Goal: Navigation & Orientation: Understand site structure

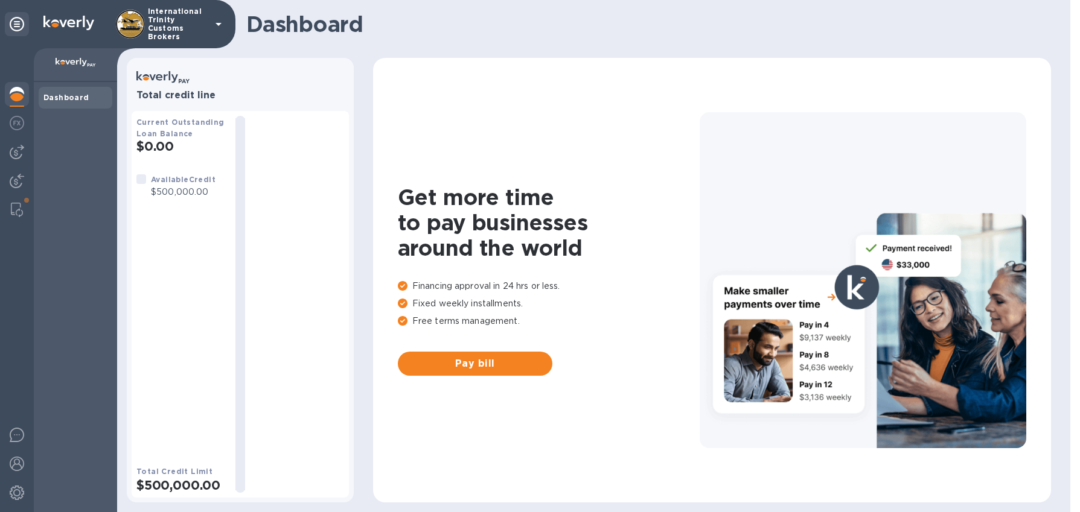
click at [108, 228] on div "Dashboard" at bounding box center [75, 297] width 83 height 430
click at [14, 211] on img at bounding box center [17, 210] width 12 height 14
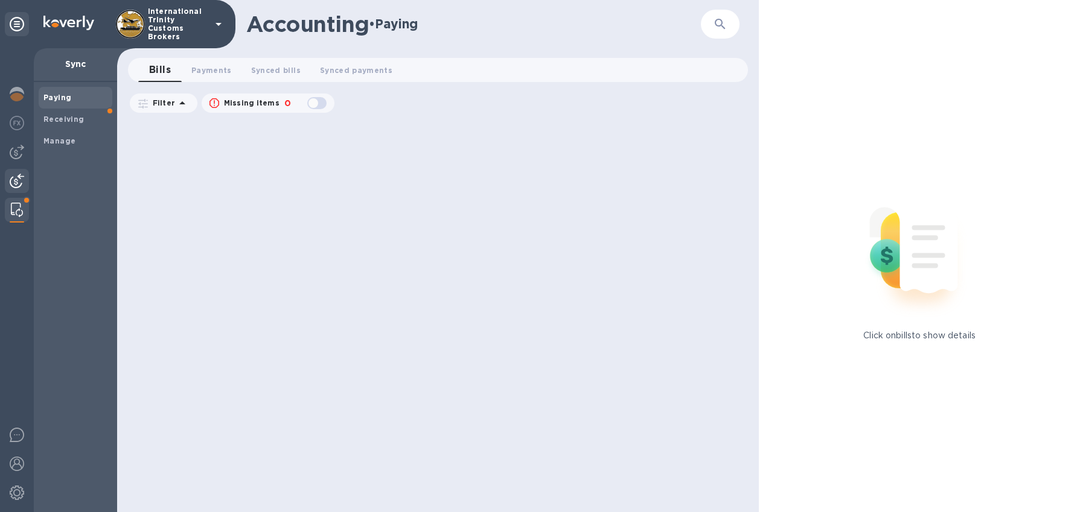
click at [17, 182] on img at bounding box center [17, 181] width 14 height 14
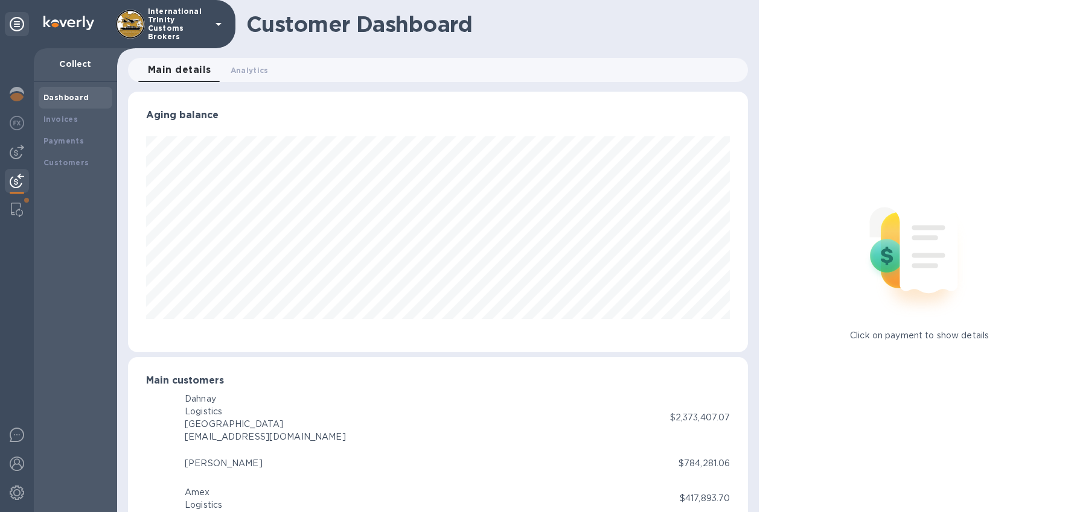
scroll to position [603371, 603016]
click at [16, 206] on img at bounding box center [17, 210] width 12 height 14
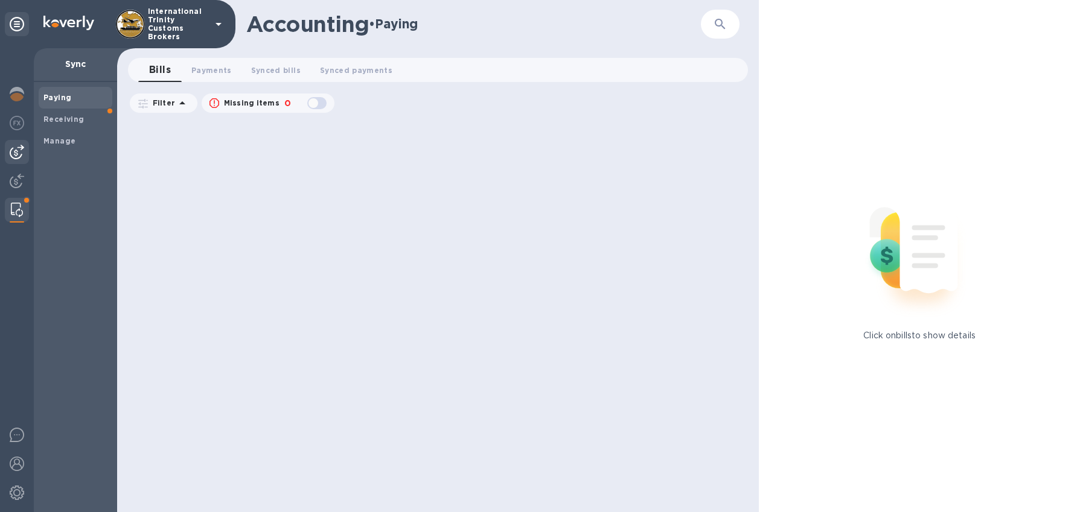
click at [18, 156] on img at bounding box center [17, 152] width 14 height 14
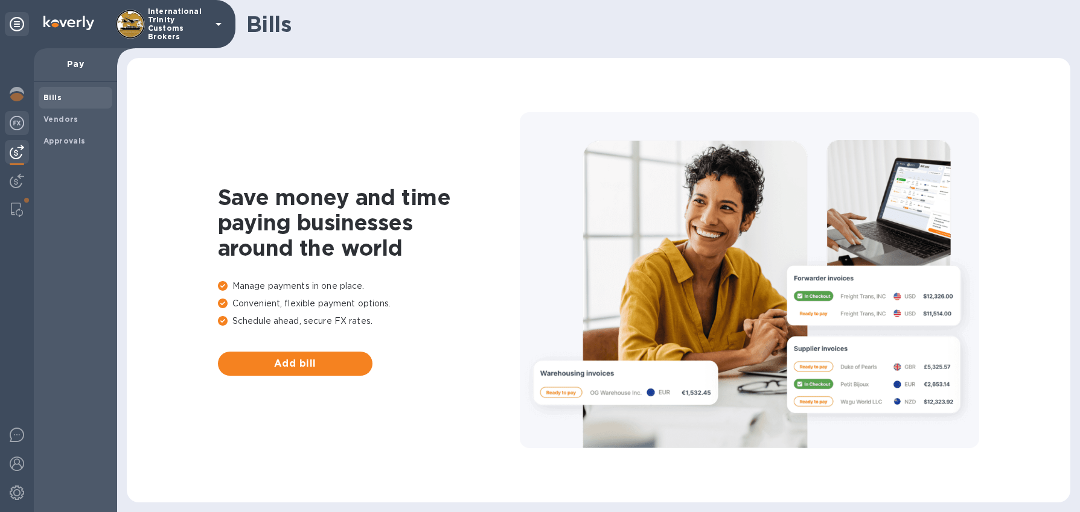
click at [20, 129] on img at bounding box center [17, 123] width 14 height 14
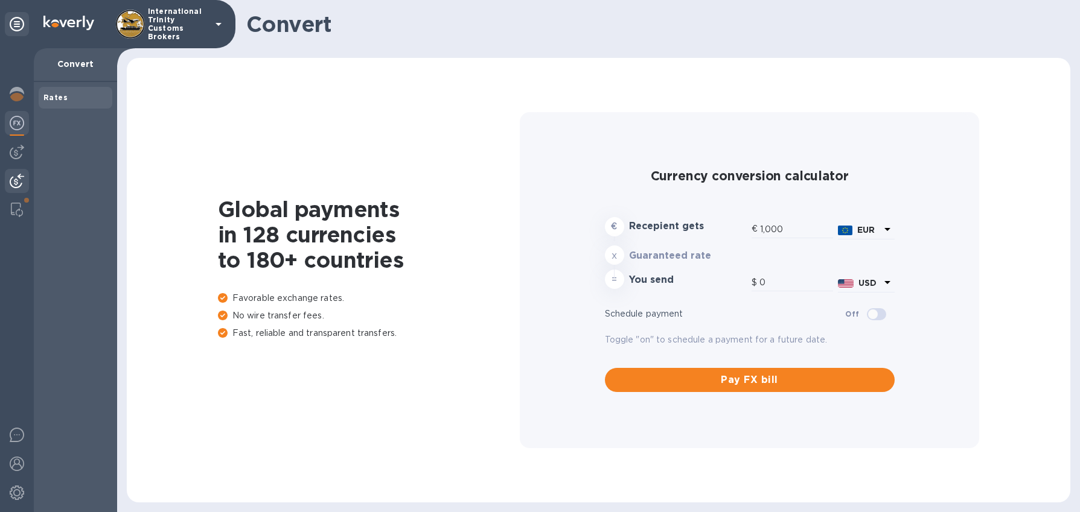
type input "1,170.03"
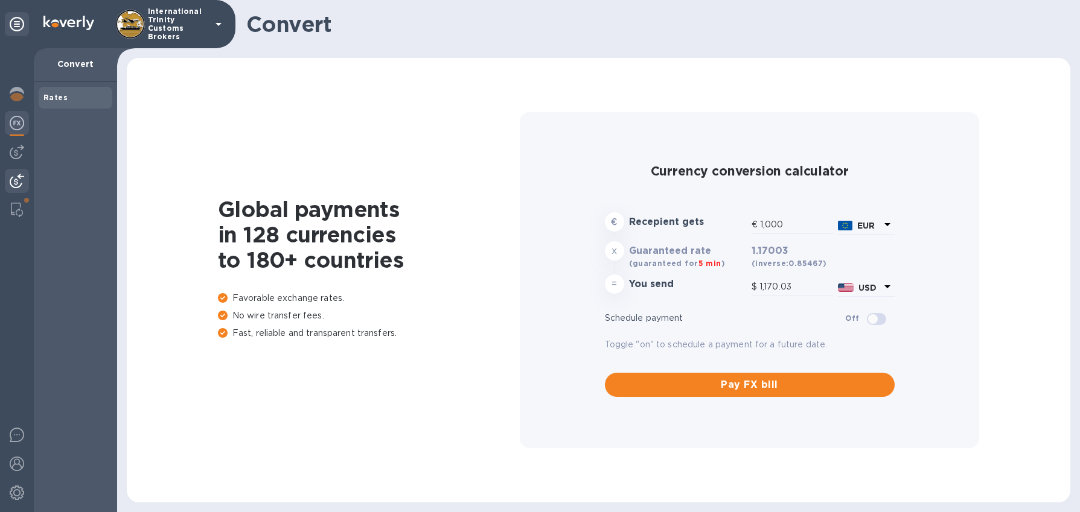
click at [24, 185] on div at bounding box center [17, 182] width 24 height 27
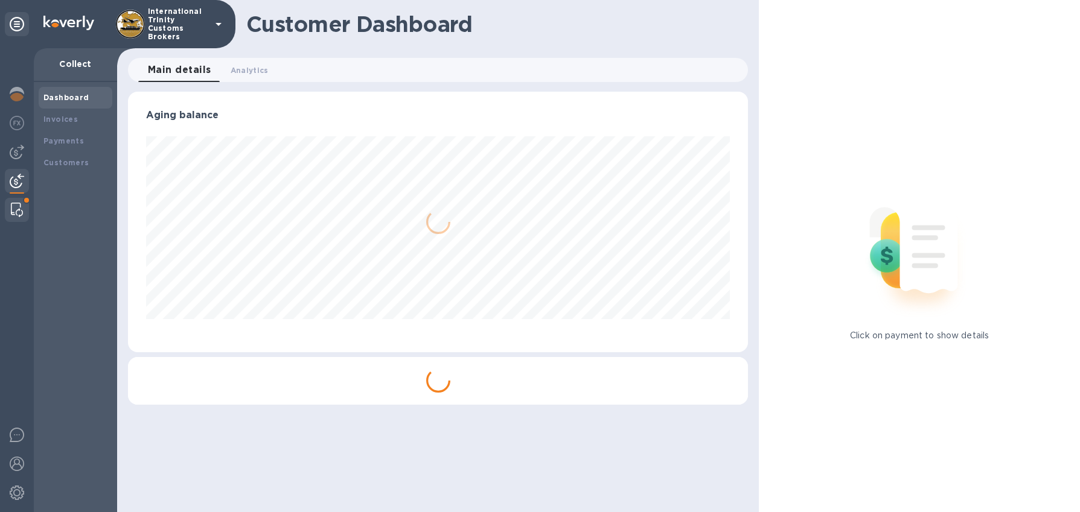
scroll to position [603371, 603016]
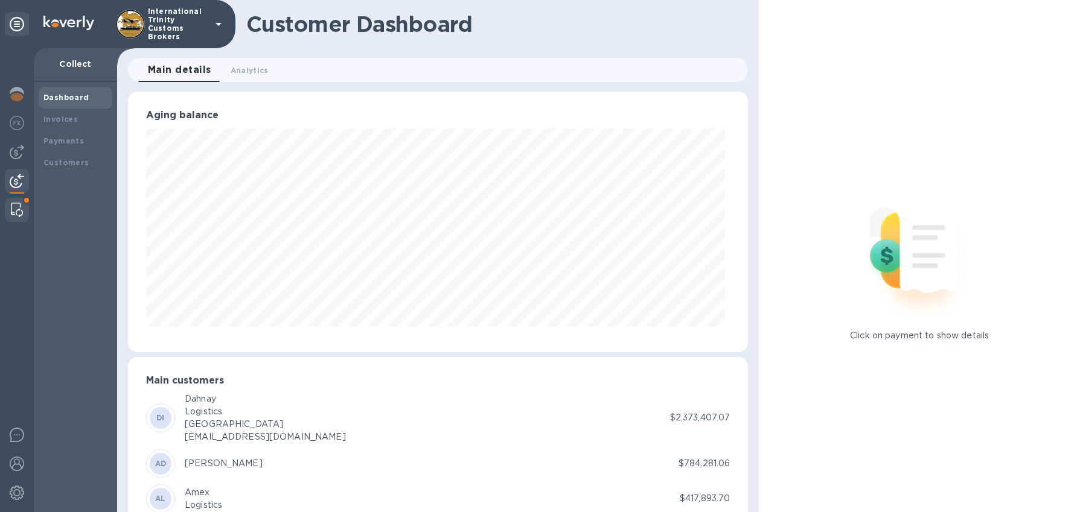
click at [21, 208] on img at bounding box center [17, 210] width 12 height 14
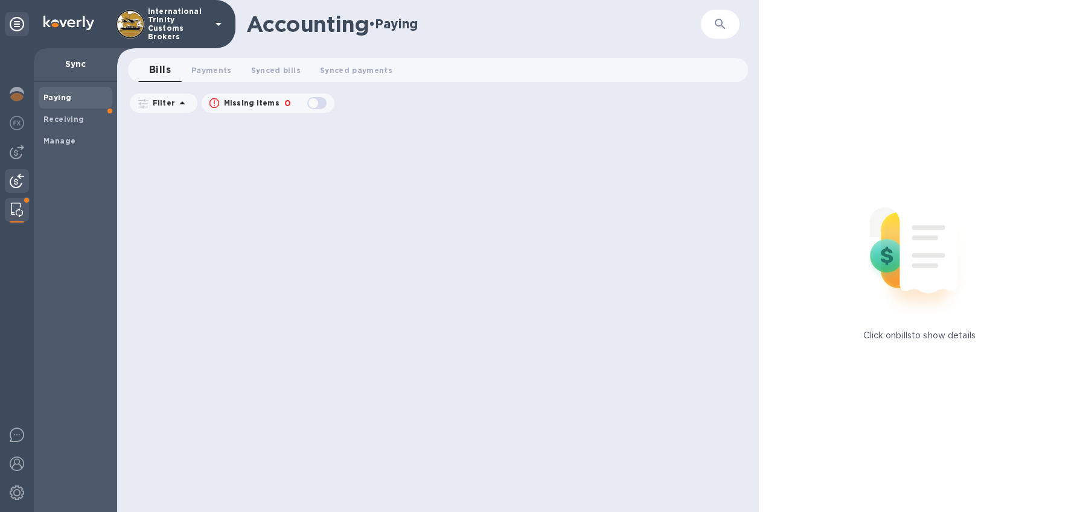
click at [24, 182] on div at bounding box center [17, 182] width 24 height 27
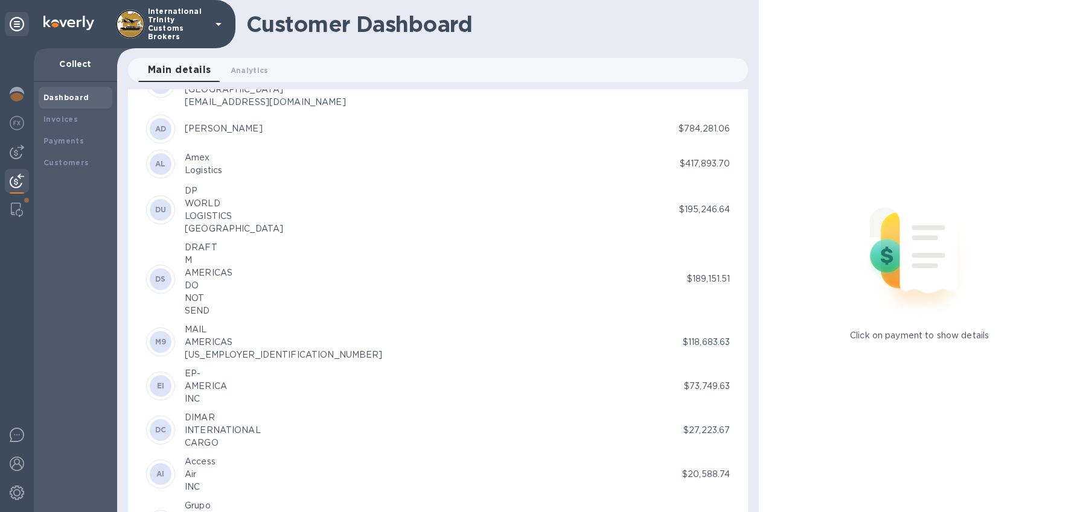
scroll to position [341, 0]
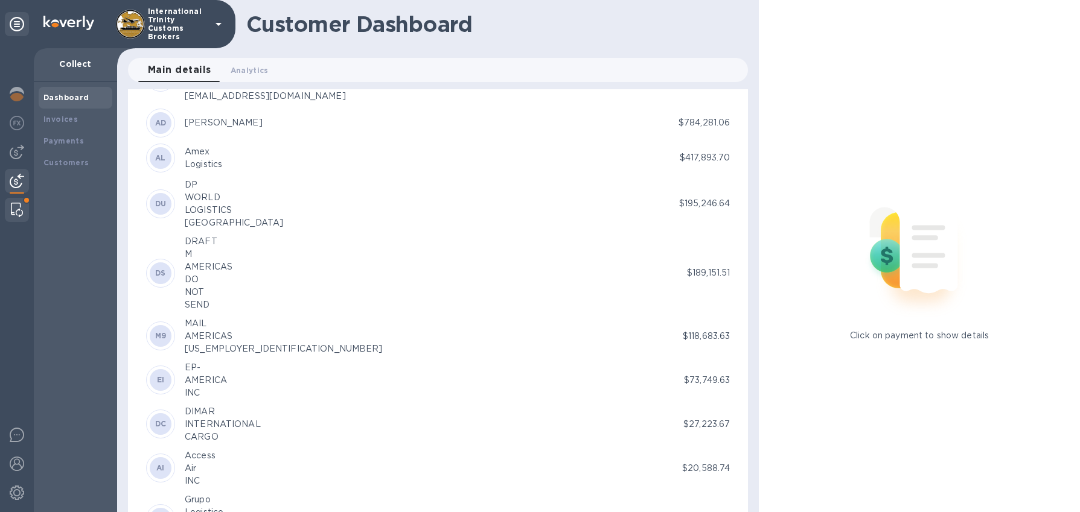
click at [12, 217] on img at bounding box center [17, 210] width 12 height 14
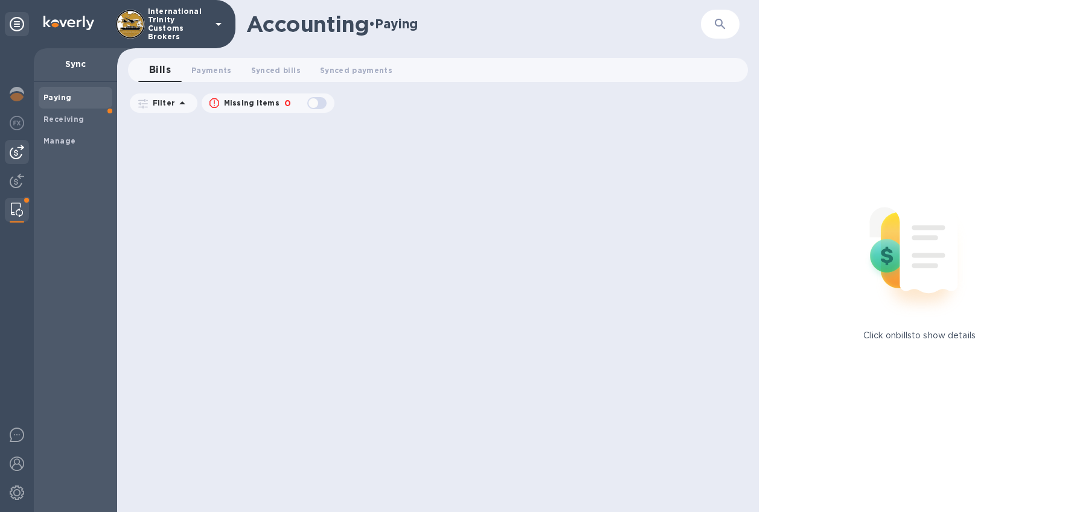
click at [22, 156] on img at bounding box center [17, 152] width 14 height 14
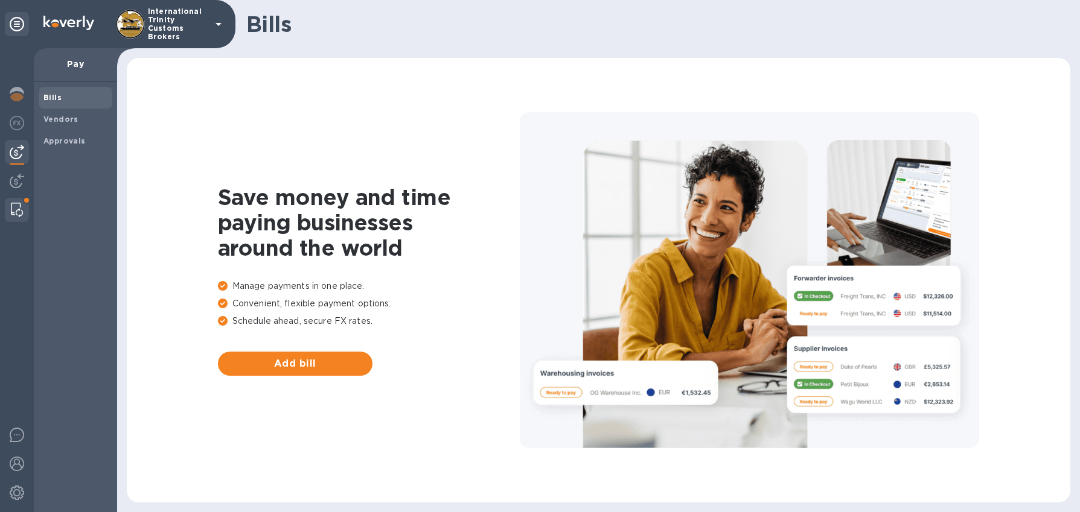
click at [26, 220] on div at bounding box center [17, 210] width 22 height 24
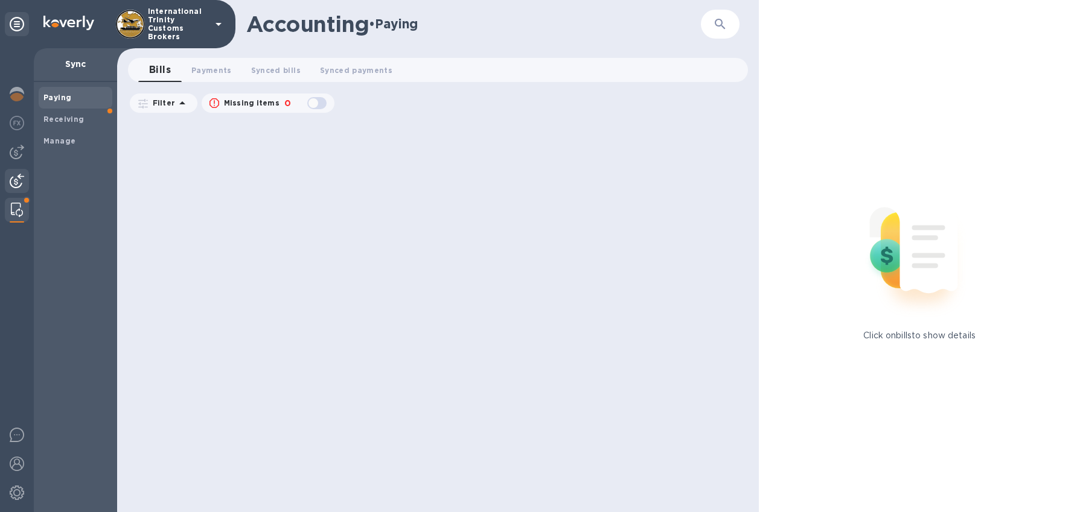
click at [14, 186] on img at bounding box center [17, 181] width 14 height 14
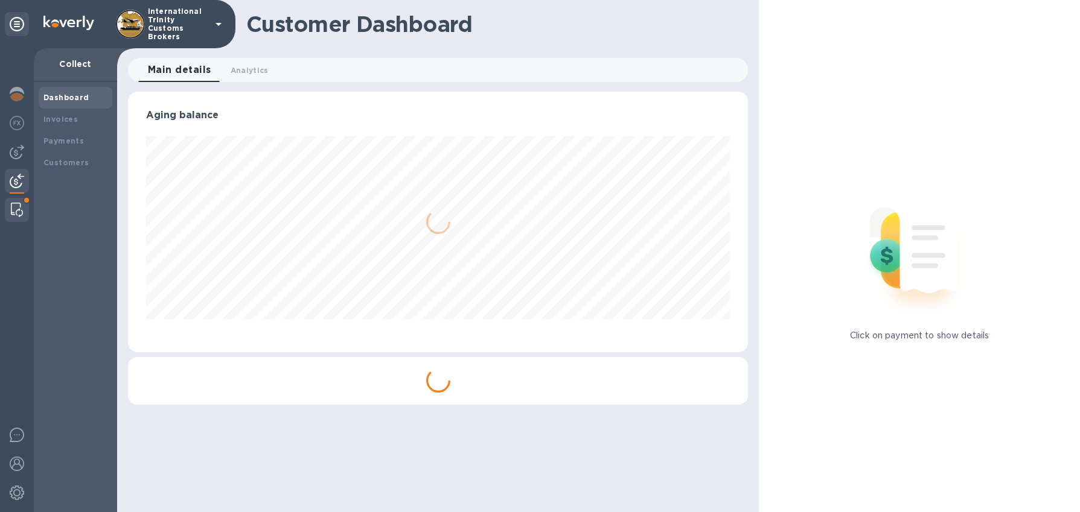
scroll to position [603371, 603016]
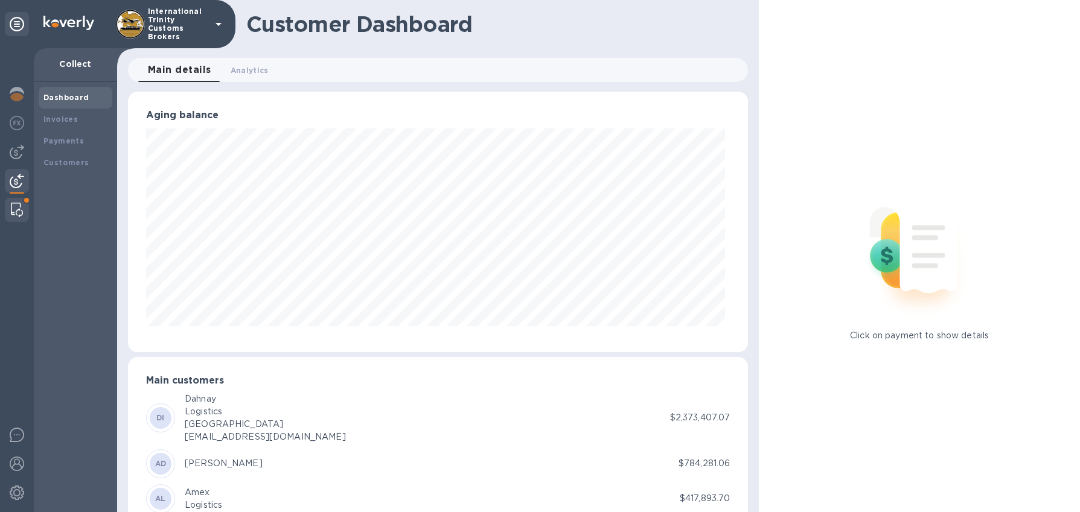
click at [11, 214] on img at bounding box center [17, 210] width 12 height 14
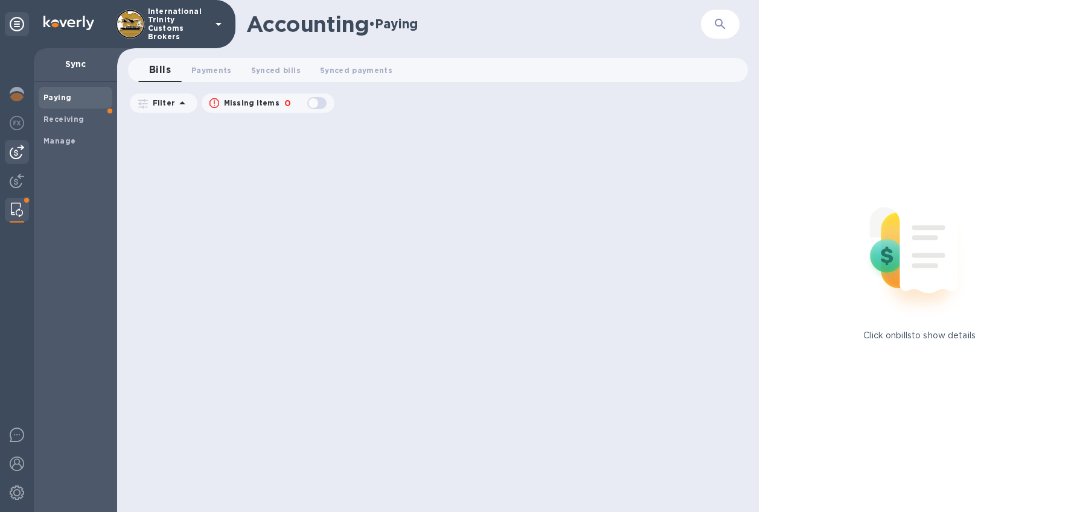
click at [13, 157] on img at bounding box center [17, 152] width 14 height 14
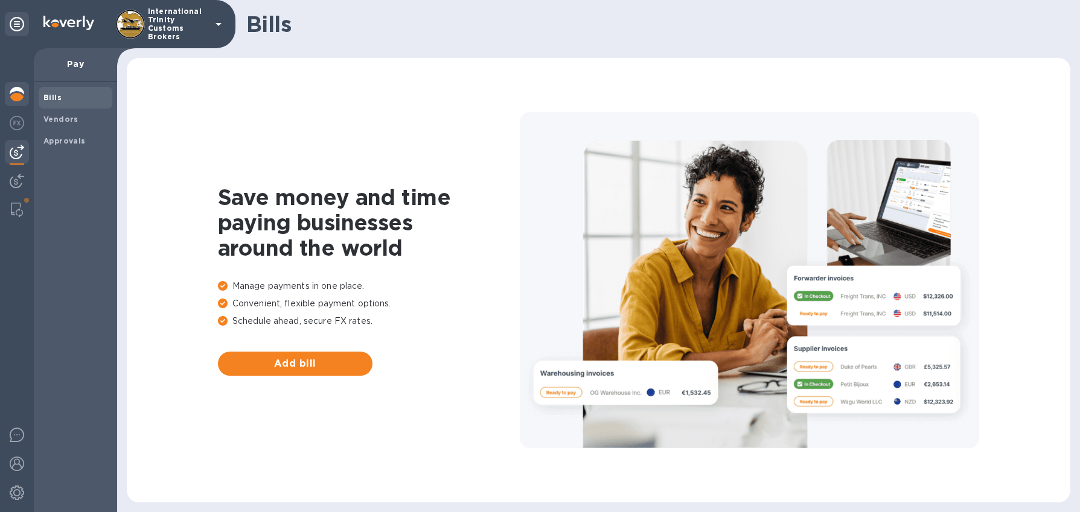
click at [18, 101] on img at bounding box center [17, 94] width 14 height 14
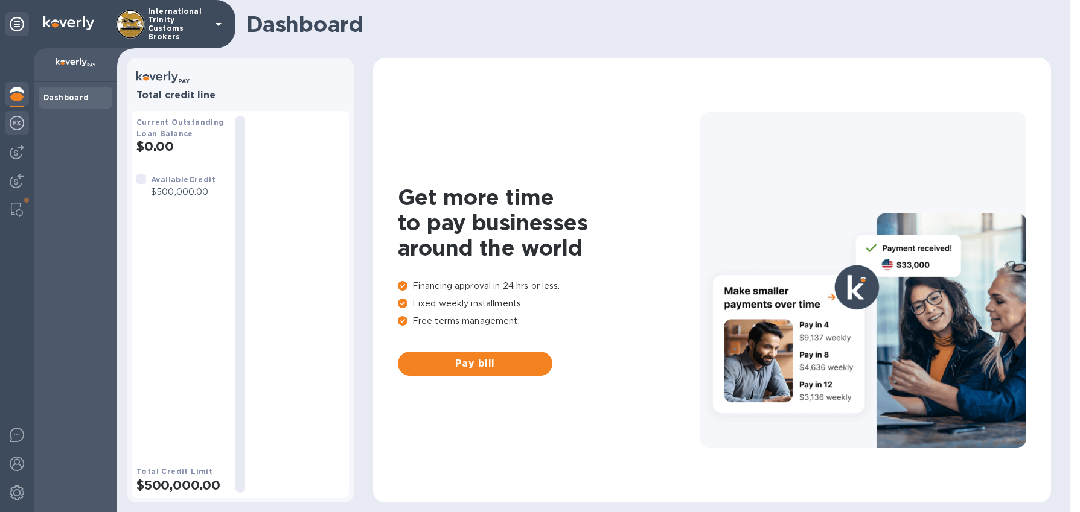
click at [19, 120] on img at bounding box center [17, 123] width 14 height 14
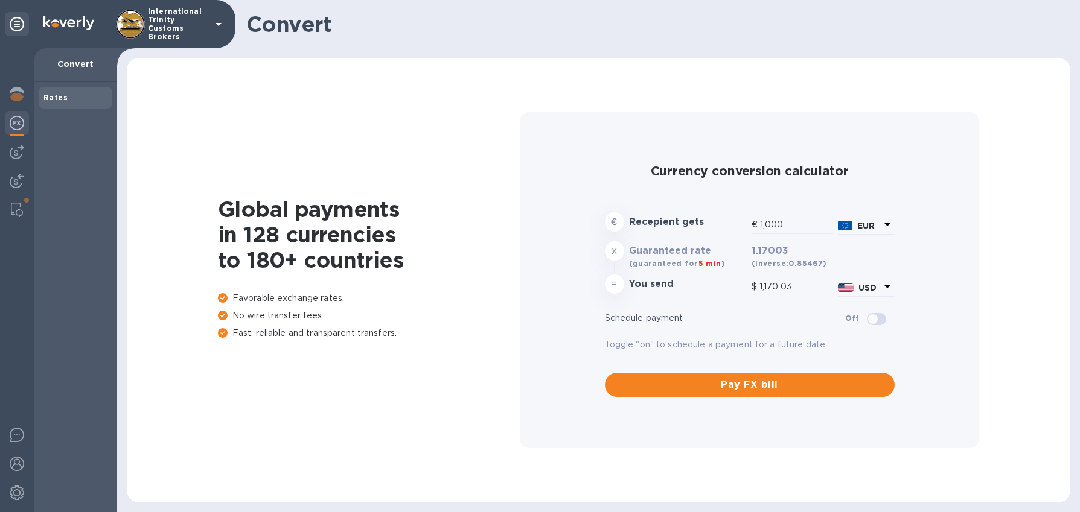
type input "1,170.03"
click at [14, 150] on img at bounding box center [17, 152] width 14 height 14
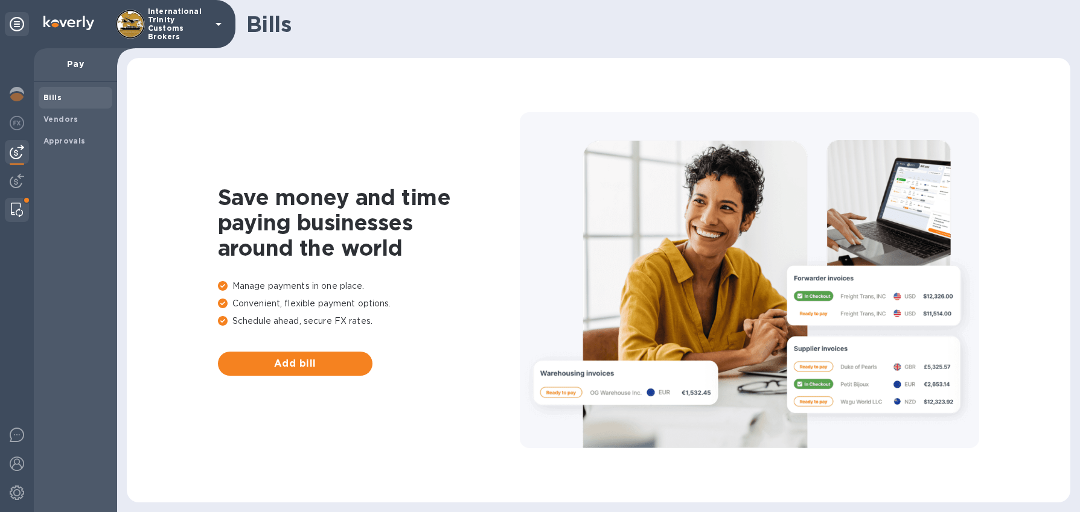
click at [18, 206] on img at bounding box center [17, 210] width 12 height 14
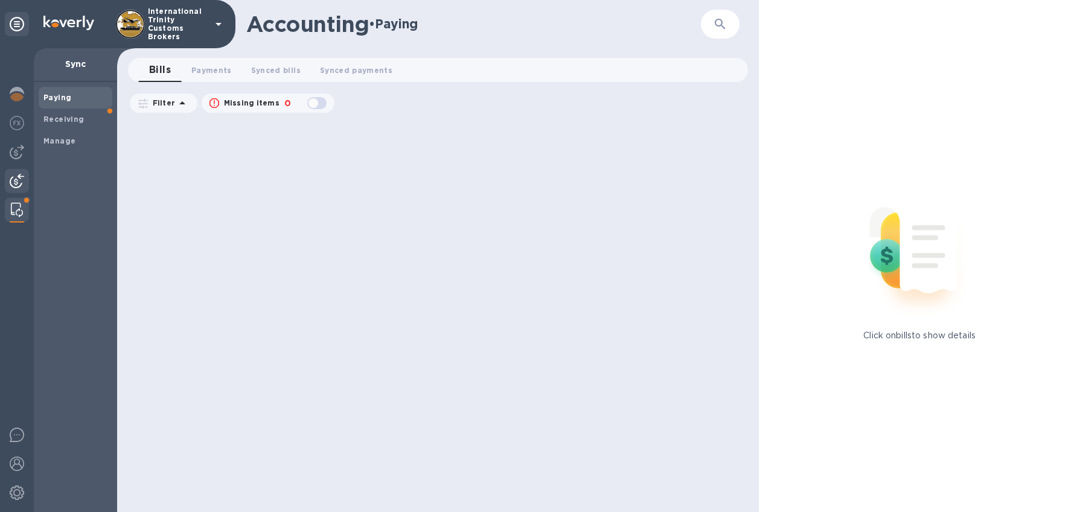
click at [16, 187] on img at bounding box center [17, 181] width 14 height 14
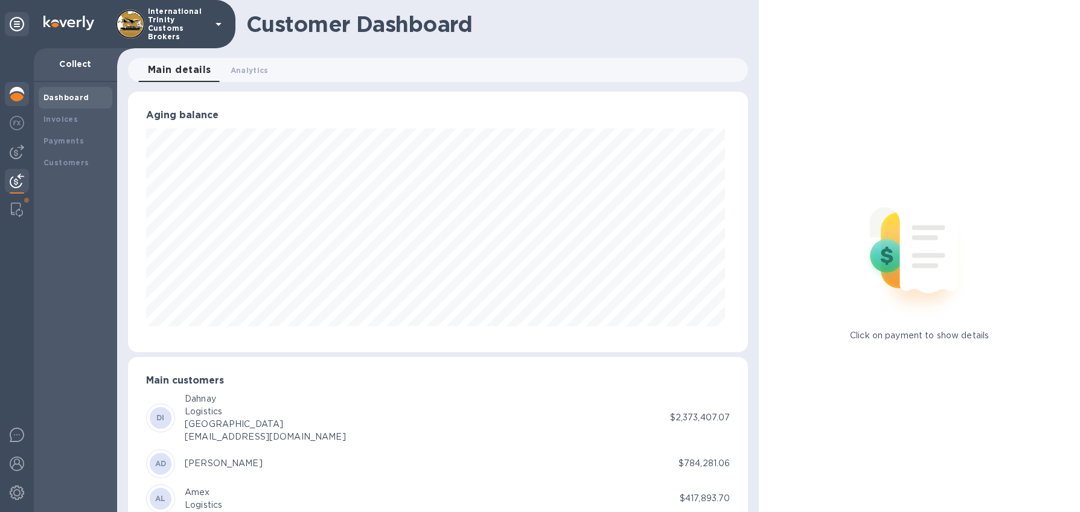
scroll to position [603371, 603016]
click at [18, 94] on img at bounding box center [17, 94] width 14 height 14
